Goal: Information Seeking & Learning: Learn about a topic

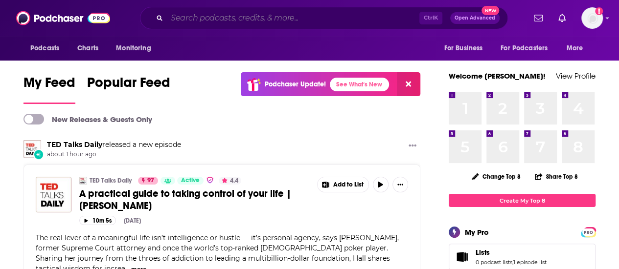
click at [309, 18] on input "Search podcasts, credits, & more..." at bounding box center [293, 18] width 252 height 16
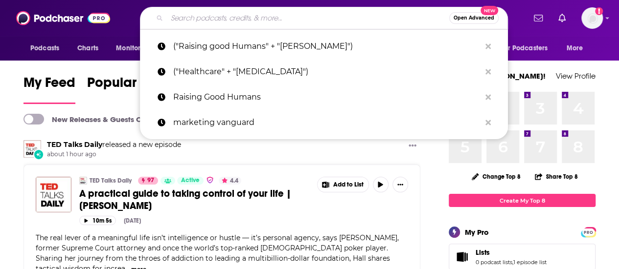
paste input "[URL][DOMAIN_NAME]"
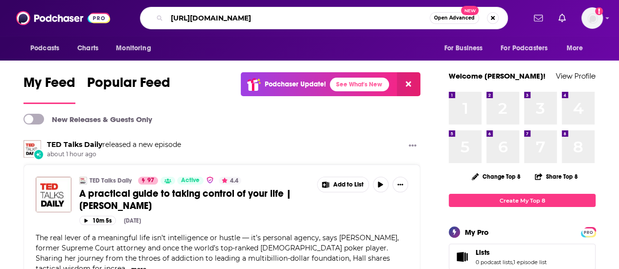
type input "[URL][DOMAIN_NAME]"
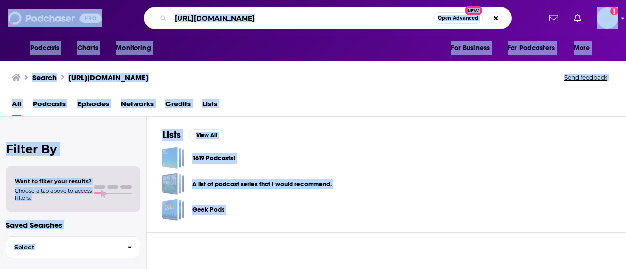
drag, startPoint x: 320, startPoint y: 170, endPoint x: 364, endPoint y: 4, distance: 171.5
click at [364, 4] on div "Podcasts Charts Monitoring [URL][DOMAIN_NAME] Open Advanced New For Business Fo…" at bounding box center [313, 18] width 626 height 36
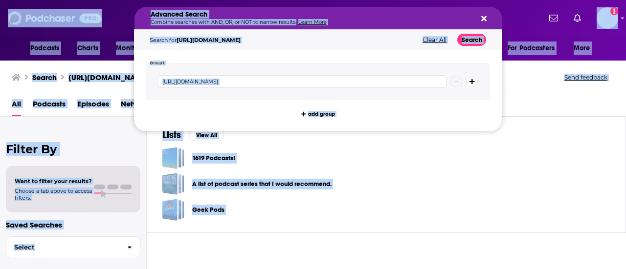
click at [439, 42] on button "Clear All" at bounding box center [435, 40] width 30 height 7
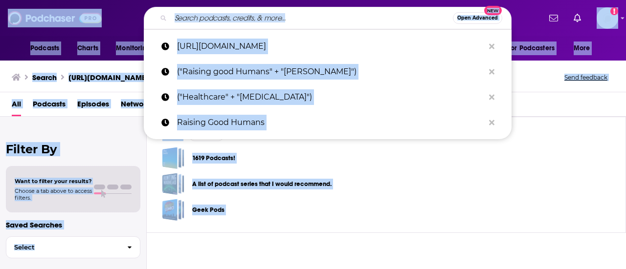
click at [384, 142] on div "Lists View All 1619 Podcasts! A list of podcast series that I would recommend. …" at bounding box center [386, 175] width 479 height 116
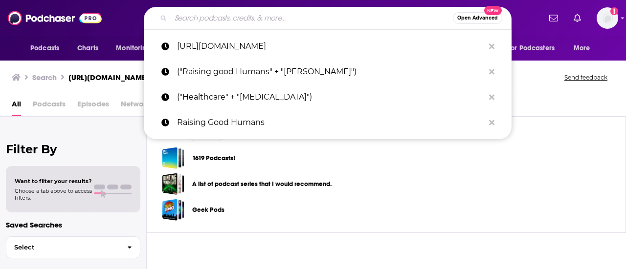
click at [325, 17] on input "Search podcasts, credits, & more..." at bounding box center [312, 18] width 282 height 16
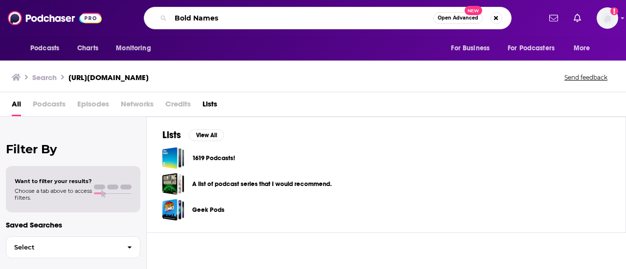
type input "Bold Names"
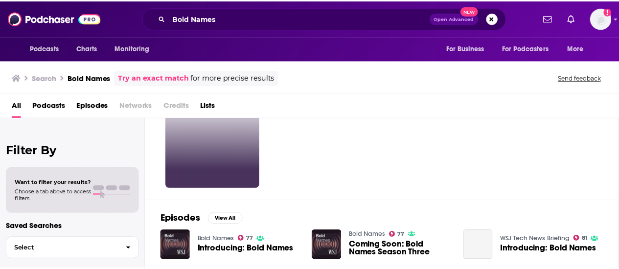
scroll to position [28, 0]
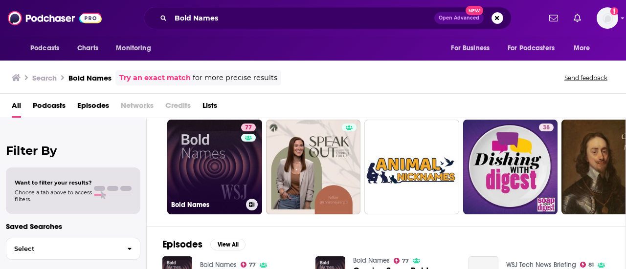
click at [223, 175] on link "77 Bold Names" at bounding box center [214, 167] width 95 height 95
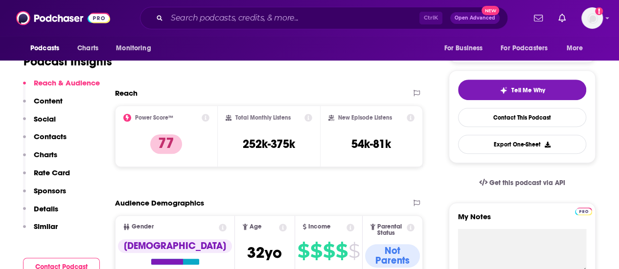
scroll to position [200, 0]
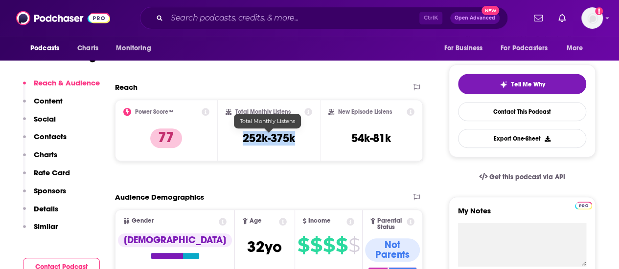
drag, startPoint x: 243, startPoint y: 138, endPoint x: 301, endPoint y: 137, distance: 58.7
click at [301, 137] on div "Total Monthly Listens 252k-375k" at bounding box center [268, 130] width 87 height 45
copy h3 "252k-375k"
click at [288, 142] on h3 "252k-375k" at bounding box center [269, 138] width 52 height 15
drag, startPoint x: 296, startPoint y: 137, endPoint x: 243, endPoint y: 139, distance: 53.4
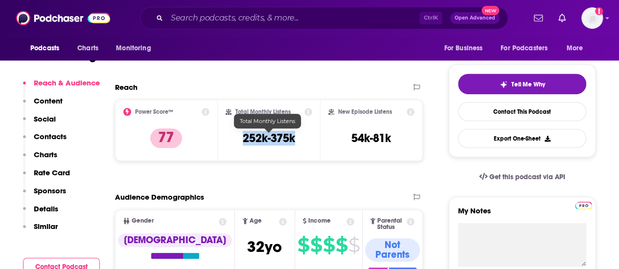
click at [243, 139] on div "Total Monthly Listens 252k-375k" at bounding box center [268, 130] width 87 height 45
copy h3 "252k-375k"
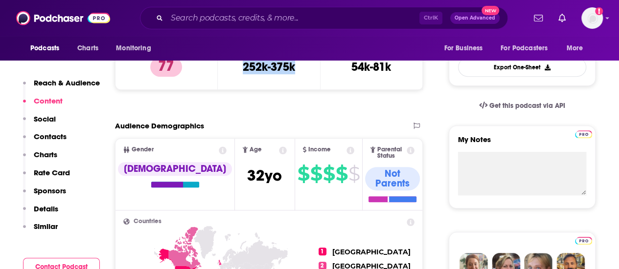
scroll to position [270, 0]
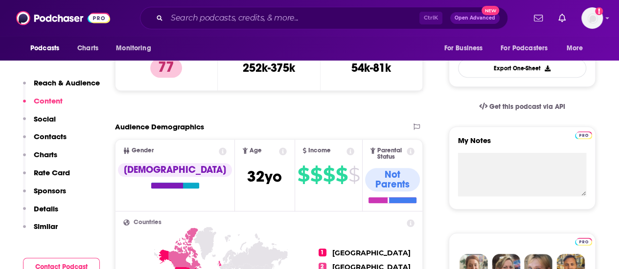
click at [279, 150] on icon at bounding box center [283, 152] width 8 height 8
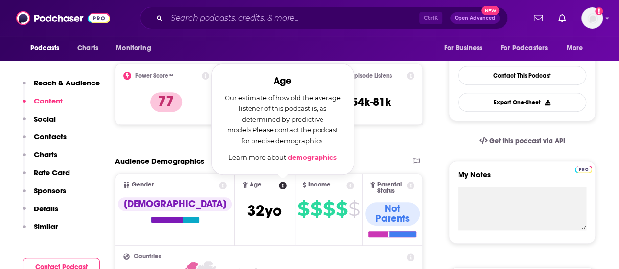
scroll to position [235, 0]
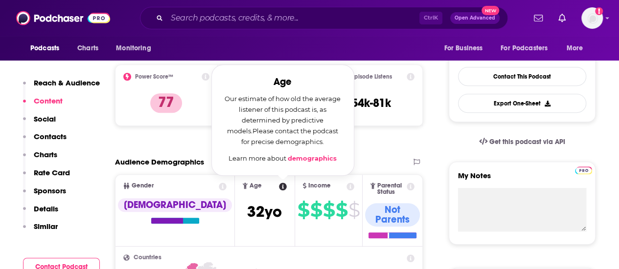
click at [219, 186] on icon at bounding box center [223, 187] width 8 height 8
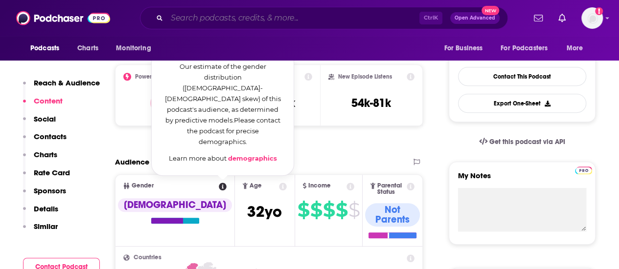
click at [322, 13] on input "Search podcasts, credits, & more..." at bounding box center [293, 18] width 252 height 16
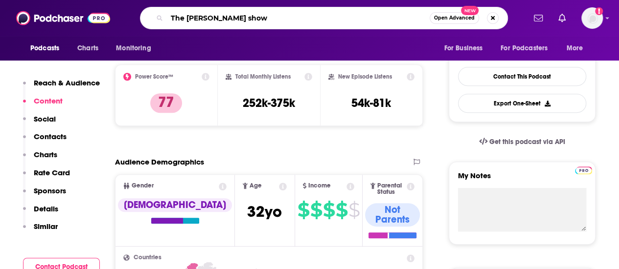
type input "The [PERSON_NAME] show"
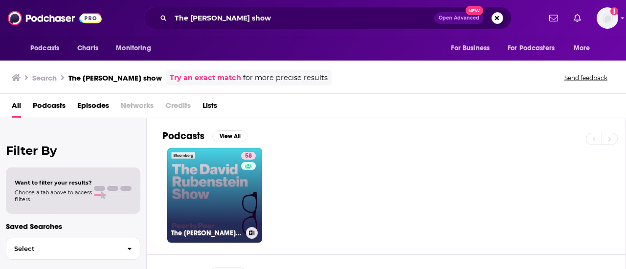
click at [223, 191] on link "58 The [PERSON_NAME] Show" at bounding box center [214, 195] width 95 height 95
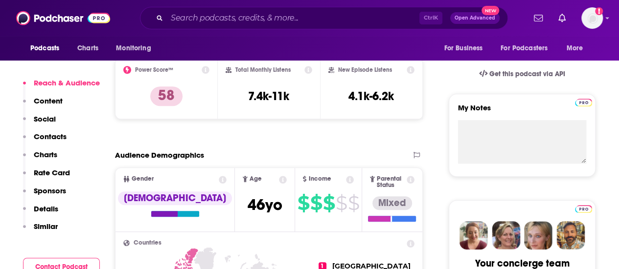
scroll to position [303, 0]
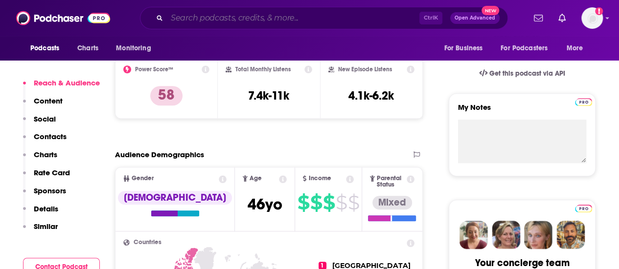
click at [225, 16] on input "Search podcasts, credits, & more..." at bounding box center [293, 18] width 252 height 16
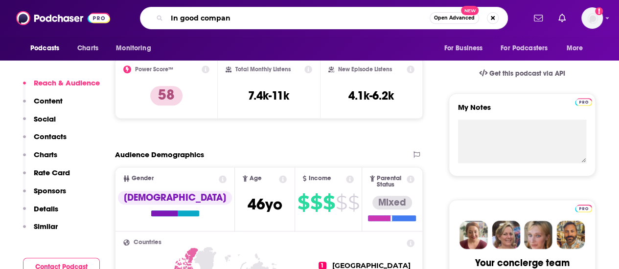
type input "In good company"
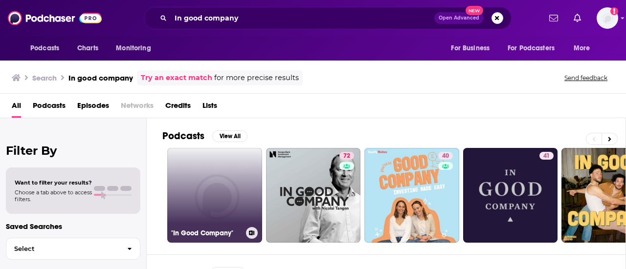
click at [214, 212] on link ""In Good Company"" at bounding box center [214, 195] width 95 height 95
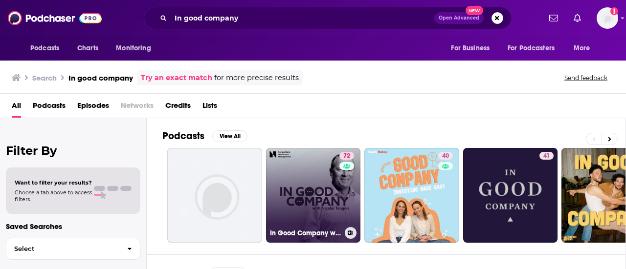
click at [295, 181] on link "72 In Good Company with [PERSON_NAME]" at bounding box center [313, 195] width 95 height 95
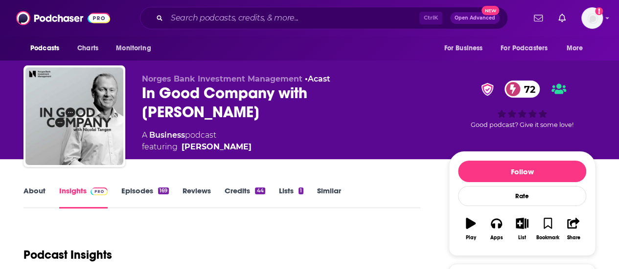
drag, startPoint x: 143, startPoint y: 91, endPoint x: 419, endPoint y: 102, distance: 276.0
click at [419, 102] on div "In Good Company with [PERSON_NAME] 72" at bounding box center [287, 103] width 291 height 38
copy h2 "In Good Company with [PERSON_NAME]"
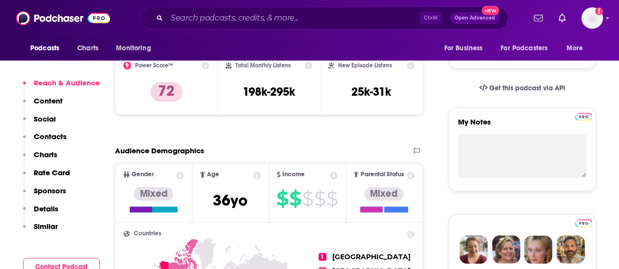
scroll to position [290, 0]
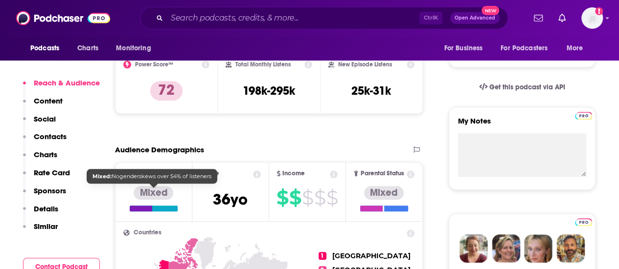
click at [150, 208] on div at bounding box center [141, 209] width 22 height 6
